Goal: Information Seeking & Learning: Learn about a topic

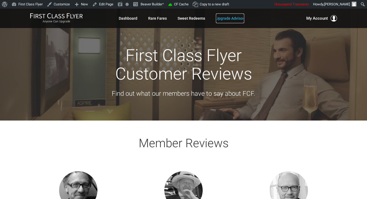
click at [227, 21] on link "Upgrade Advisor" at bounding box center [230, 19] width 28 height 10
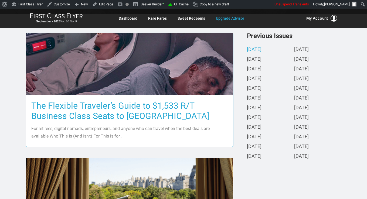
scroll to position [135, 0]
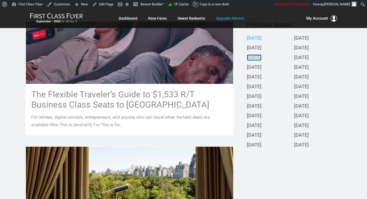
click at [253, 56] on link "July 2025" at bounding box center [254, 58] width 15 height 6
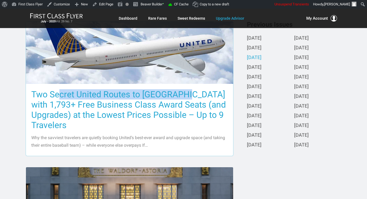
drag, startPoint x: 17, startPoint y: 87, endPoint x: 162, endPoint y: 92, distance: 145.2
copy h3 "Two Secret United Routes to Euro"
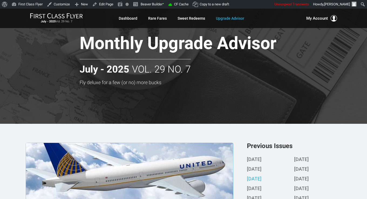
scroll to position [0, 0]
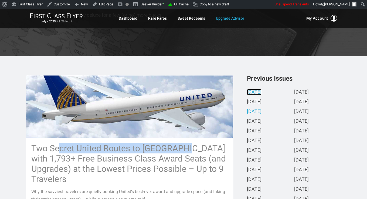
click at [254, 91] on link "[DATE]" at bounding box center [254, 93] width 15 height 6
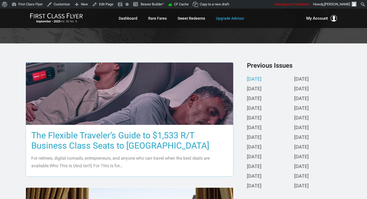
scroll to position [108, 0]
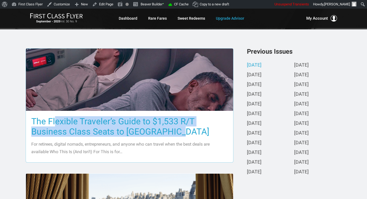
drag, startPoint x: 25, startPoint y: 120, endPoint x: 171, endPoint y: 129, distance: 145.9
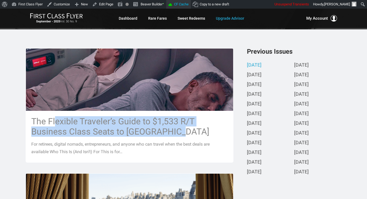
copy h3 "The Flexible Traveler’s Guide to $1,533 R/T Business Class Seats to Europe"
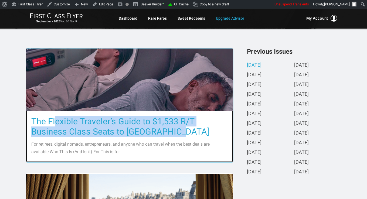
click at [129, 121] on h3 "The Flexible Traveler’s Guide to $1,533 R/T Business Class Seats to [GEOGRAPHIC…" at bounding box center [129, 126] width 197 height 21
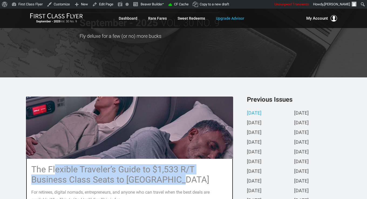
scroll to position [81, 0]
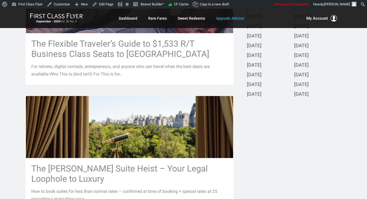
scroll to position [51, 0]
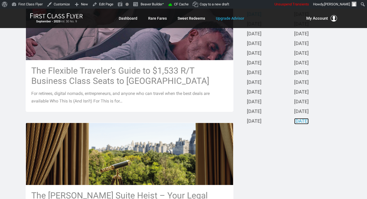
click at [308, 124] on link "[DATE]" at bounding box center [301, 122] width 15 height 6
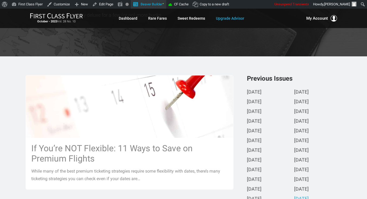
scroll to position [0, 0]
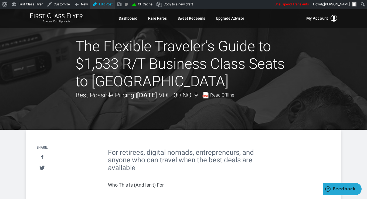
drag, startPoint x: 98, startPoint y: 6, endPoint x: 97, endPoint y: 17, distance: 11.1
click at [98, 6] on link "Edit Post" at bounding box center [102, 4] width 25 height 9
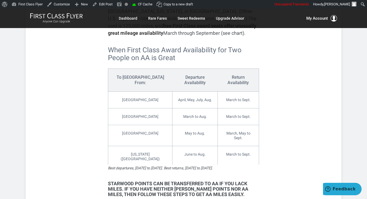
scroll to position [378, 0]
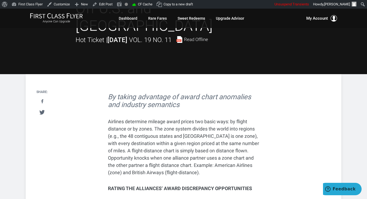
scroll to position [270, 0]
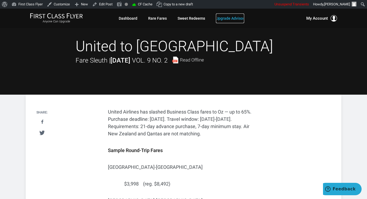
click at [225, 17] on link "Upgrade Advisor" at bounding box center [230, 19] width 28 height 10
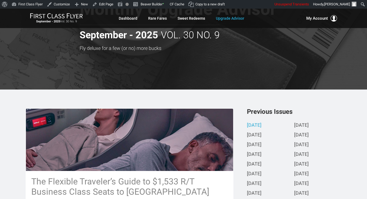
scroll to position [54, 0]
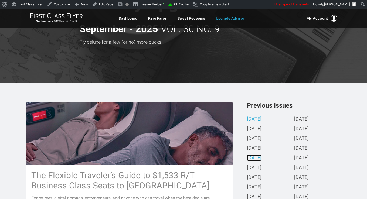
click at [252, 159] on link "May 2025" at bounding box center [254, 159] width 15 height 6
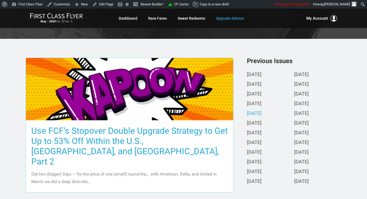
scroll to position [135, 0]
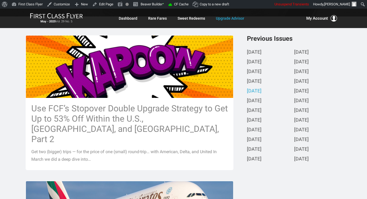
scroll to position [119, 0]
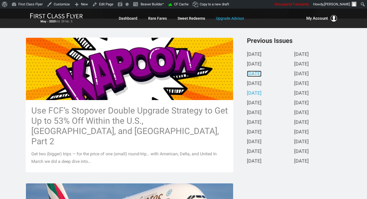
click at [262, 74] on link "July 2025" at bounding box center [254, 74] width 15 height 6
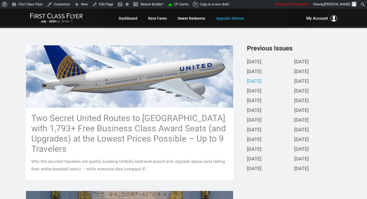
scroll to position [135, 0]
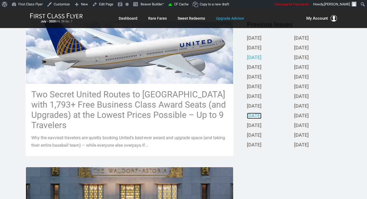
click at [262, 116] on link "January 2025" at bounding box center [254, 116] width 15 height 6
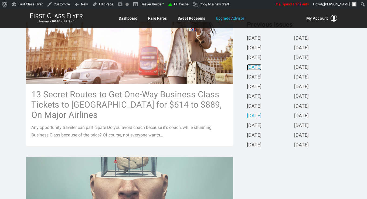
click at [253, 68] on link "June 2025" at bounding box center [254, 68] width 15 height 6
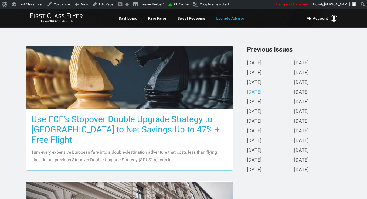
scroll to position [108, 0]
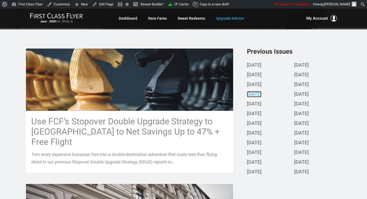
click at [262, 93] on link "June 2025" at bounding box center [254, 95] width 15 height 6
click at [309, 65] on link "September 2024" at bounding box center [301, 66] width 15 height 6
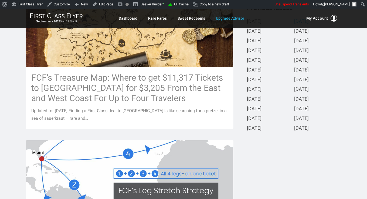
scroll to position [162, 0]
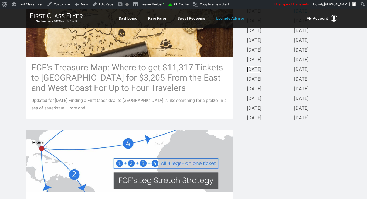
click at [262, 70] on link "March 2025" at bounding box center [254, 70] width 15 height 6
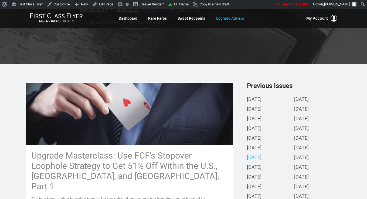
scroll to position [108, 0]
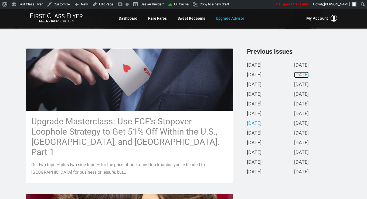
click at [306, 75] on link "August 2024" at bounding box center [301, 75] width 15 height 6
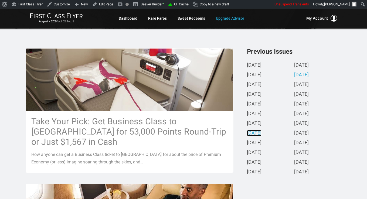
click at [262, 135] on link "February 2025" at bounding box center [254, 134] width 15 height 6
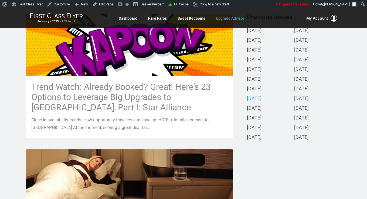
scroll to position [135, 0]
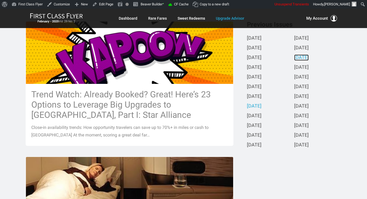
click at [305, 57] on link "July 2024" at bounding box center [301, 58] width 15 height 6
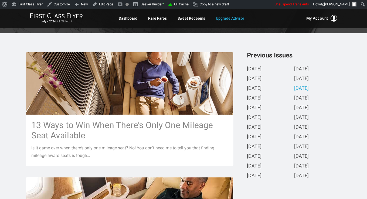
scroll to position [108, 0]
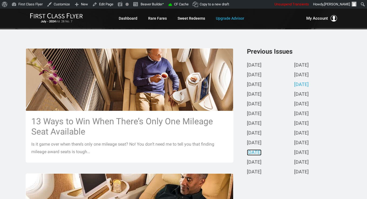
click at [262, 155] on link "December 2024" at bounding box center [254, 153] width 15 height 6
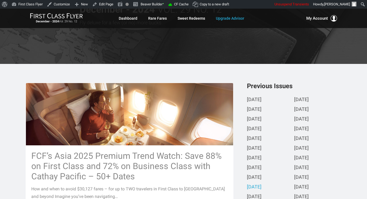
scroll to position [81, 0]
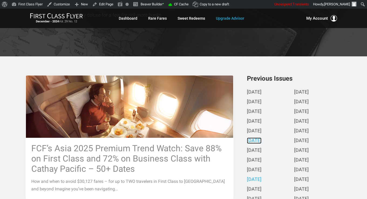
click at [259, 143] on link "April 2025" at bounding box center [254, 141] width 15 height 6
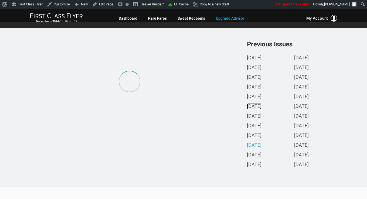
scroll to position [108, 0]
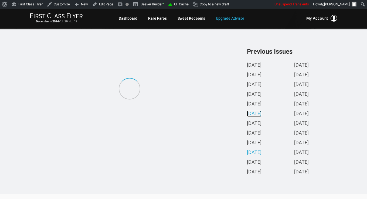
click at [262, 113] on link "April 2025" at bounding box center [254, 114] width 15 height 6
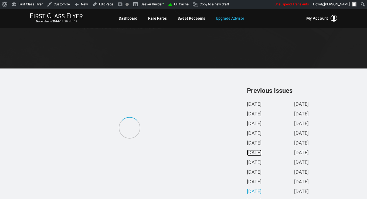
scroll to position [81, 0]
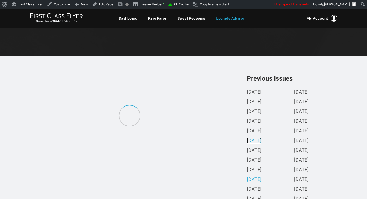
click at [261, 142] on link "April 2025" at bounding box center [254, 141] width 15 height 6
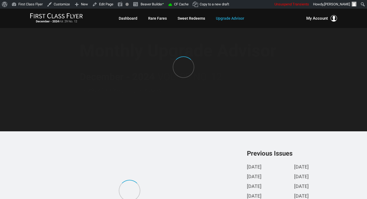
scroll to position [0, 0]
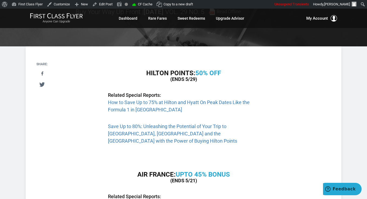
scroll to position [81, 0]
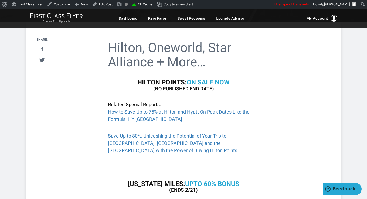
scroll to position [108, 0]
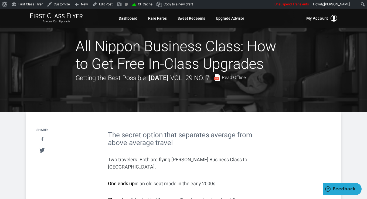
click at [129, 134] on h2 "The secret option that separates average from above-average travel" at bounding box center [183, 138] width 151 height 15
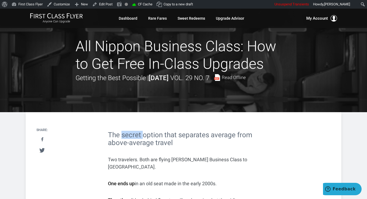
click at [129, 134] on h2 "The secret option that separates average from above-average travel" at bounding box center [183, 138] width 151 height 15
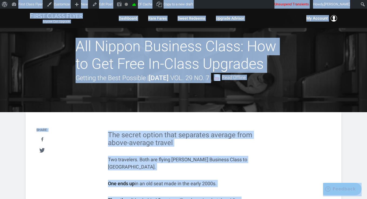
click at [126, 136] on h2 "The secret option that separates average from above-average travel" at bounding box center [183, 138] width 151 height 15
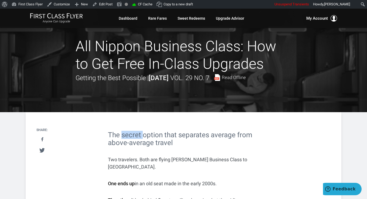
click at [126, 136] on h2 "The secret option that separates average from above-average travel" at bounding box center [183, 138] width 151 height 15
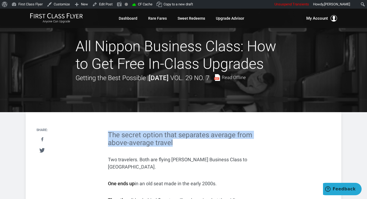
drag, startPoint x: 110, startPoint y: 135, endPoint x: 203, endPoint y: 146, distance: 93.6
click at [203, 146] on h2 "The secret option that separates average from above-average travel" at bounding box center [183, 138] width 151 height 15
copy h2 "The secret option that separates average from above-average travel"
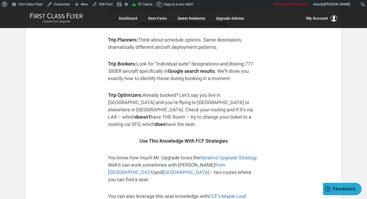
scroll to position [811, 0]
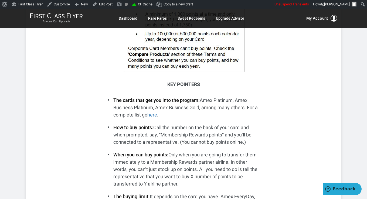
scroll to position [162, 0]
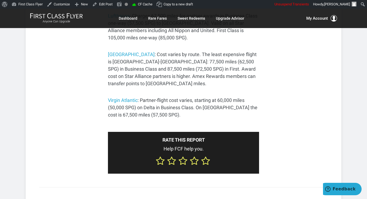
scroll to position [729, 0]
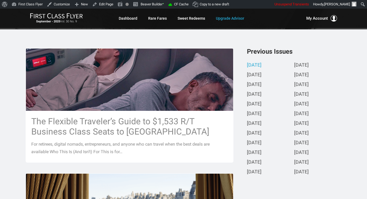
scroll to position [135, 0]
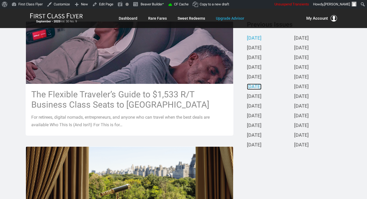
click at [262, 89] on link "April 2025" at bounding box center [254, 87] width 15 height 6
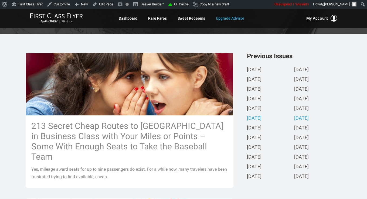
scroll to position [108, 0]
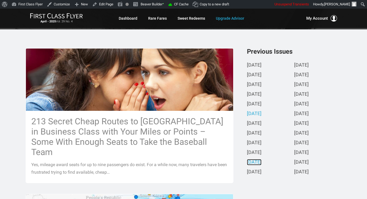
click at [262, 162] on link "November 2024" at bounding box center [254, 163] width 15 height 6
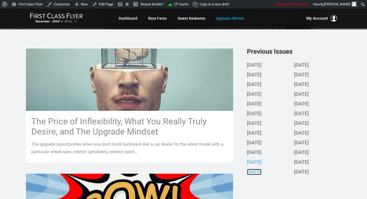
click at [262, 174] on link "October 2024" at bounding box center [254, 173] width 15 height 6
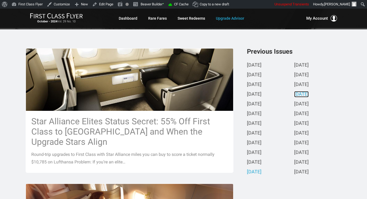
click at [309, 96] on link "June 2024" at bounding box center [301, 95] width 15 height 6
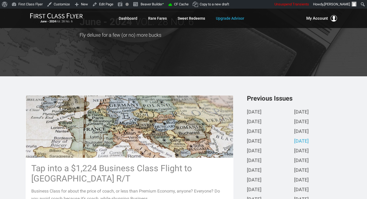
scroll to position [135, 0]
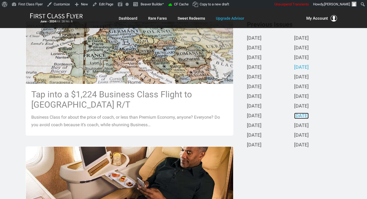
click at [305, 117] on link "January 2024" at bounding box center [301, 116] width 15 height 6
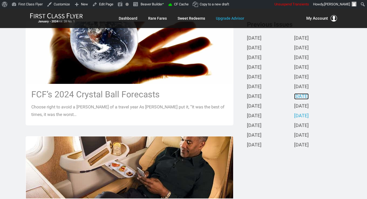
click at [309, 97] on link "March 2024" at bounding box center [301, 97] width 15 height 6
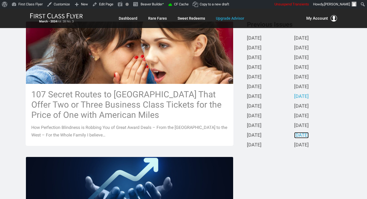
click at [307, 136] on link "November 2023" at bounding box center [301, 136] width 15 height 6
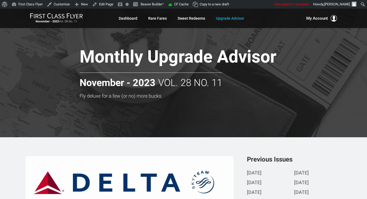
scroll to position [162, 0]
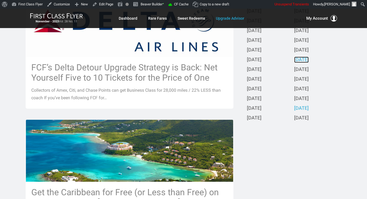
click at [307, 59] on link "April 2024" at bounding box center [301, 60] width 15 height 6
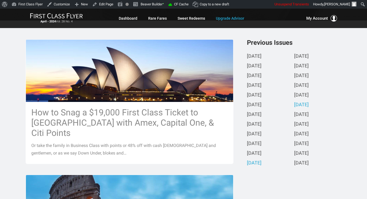
scroll to position [135, 0]
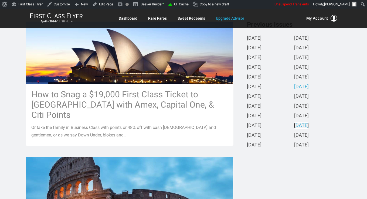
click at [307, 126] on link "December 2023" at bounding box center [301, 126] width 15 height 6
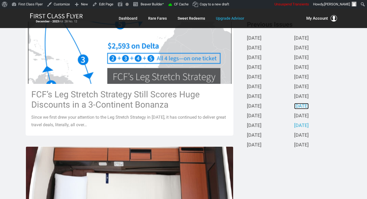
click at [309, 108] on link "February 2024" at bounding box center [301, 107] width 15 height 6
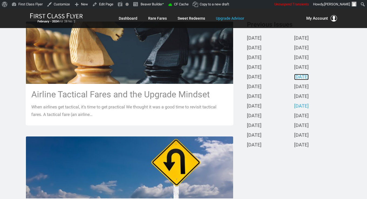
click at [309, 79] on link "May 2024" at bounding box center [301, 78] width 15 height 6
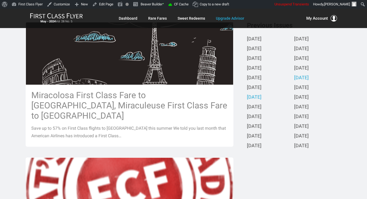
scroll to position [108, 0]
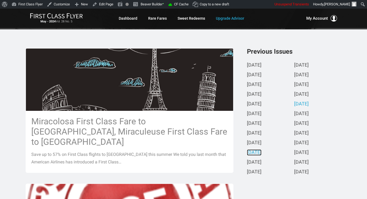
click at [262, 155] on link "December 2024" at bounding box center [254, 153] width 15 height 6
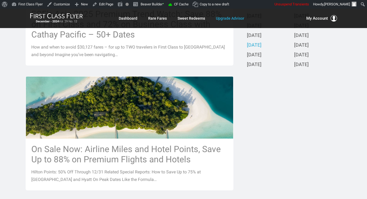
scroll to position [216, 0]
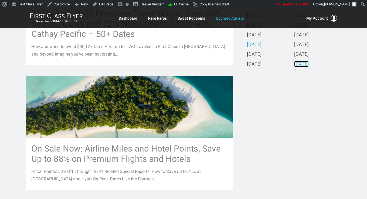
click at [309, 65] on link "October 2023" at bounding box center [301, 65] width 15 height 6
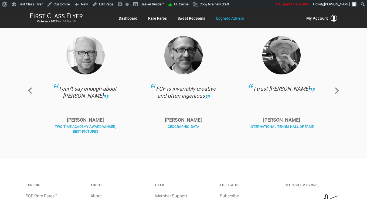
scroll to position [987, 0]
